Goal: Transaction & Acquisition: Purchase product/service

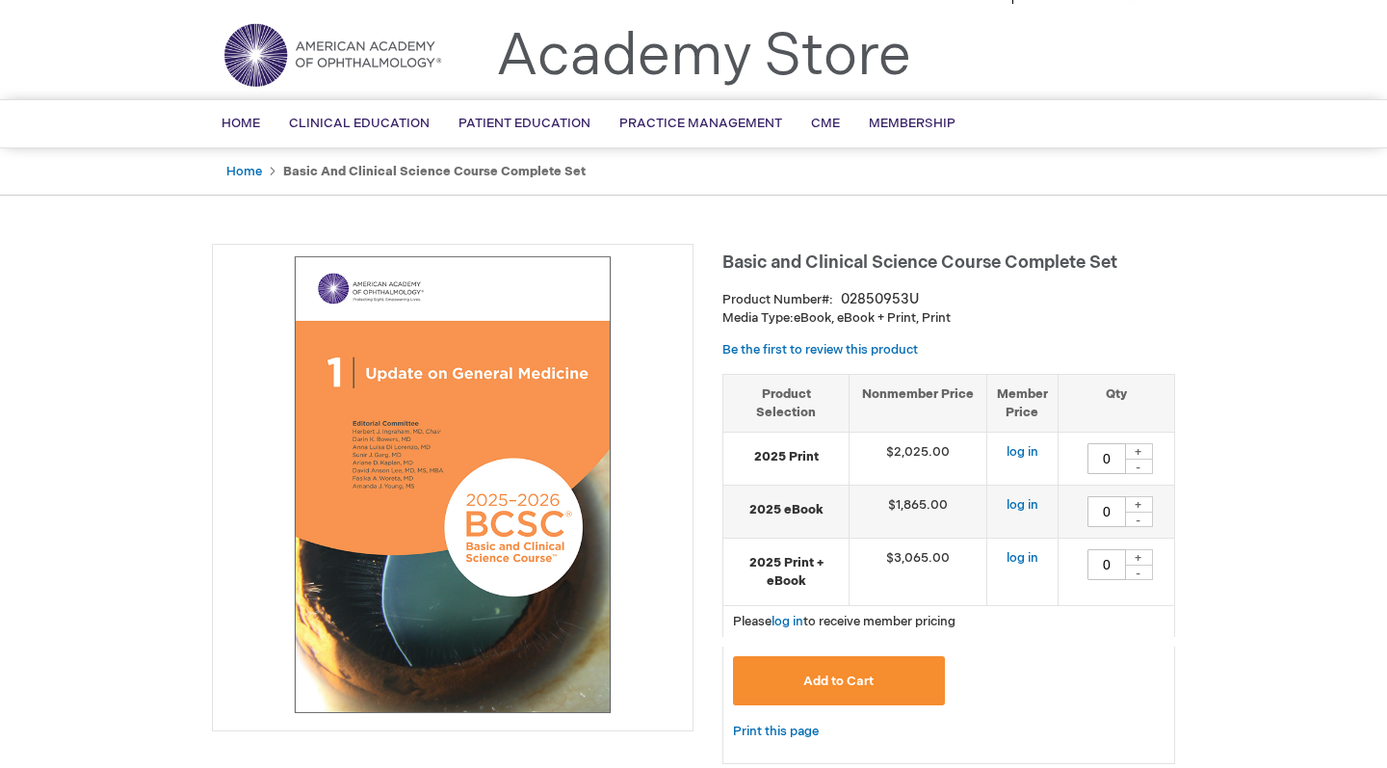
scroll to position [46, 0]
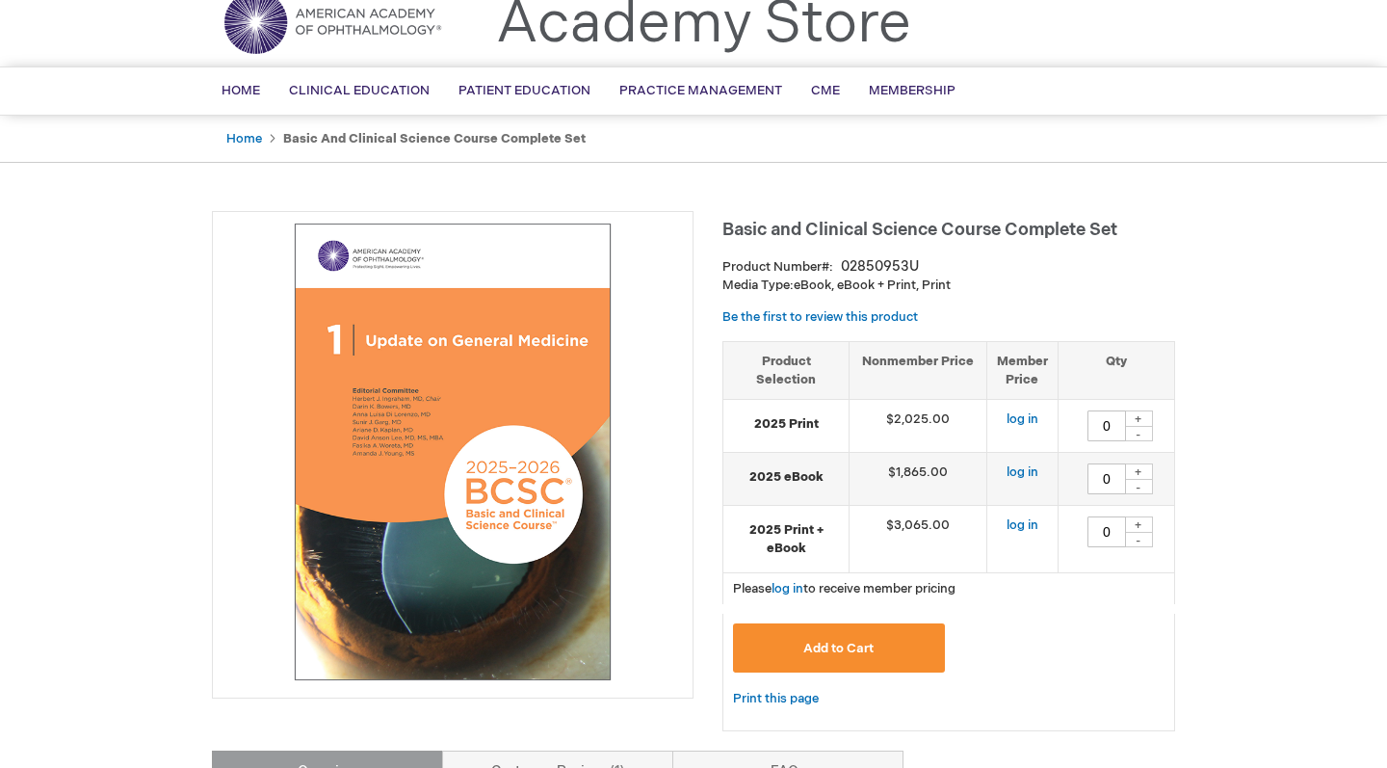
scroll to position [77, 0]
